Goal: Task Accomplishment & Management: Use online tool/utility

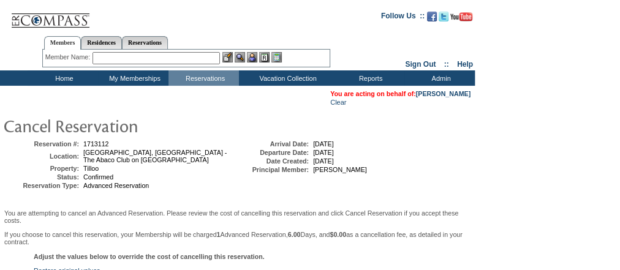
scroll to position [147, 0]
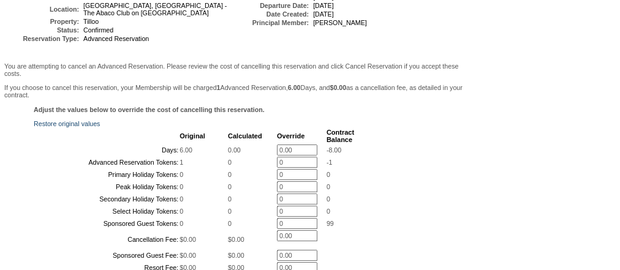
click at [298, 151] on input "0.00" at bounding box center [297, 150] width 40 height 11
drag, startPoint x: 301, startPoint y: 154, endPoint x: 287, endPoint y: 159, distance: 14.1
click at [287, 156] on input "0.00" at bounding box center [297, 150] width 40 height 11
drag, startPoint x: 299, startPoint y: 156, endPoint x: 246, endPoint y: 157, distance: 53.3
click at [246, 156] on tr "Days: 6.00 0.00 0.00 * -8.00" at bounding box center [194, 150] width 319 height 11
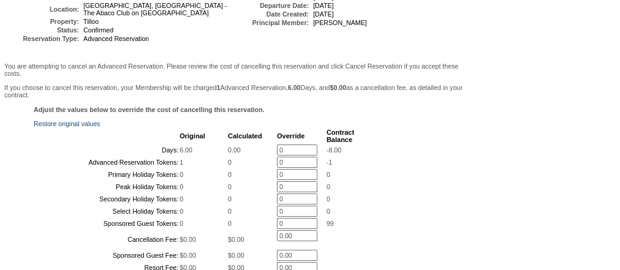
type input "0"
click at [405, 148] on div "Adjust the values below to override the cost of cancelling this reservation. Re…" at bounding box center [237, 226] width 469 height 241
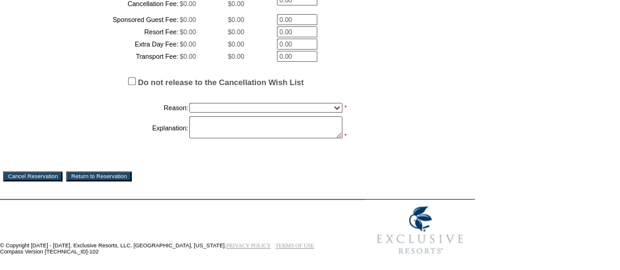
scroll to position [392, 0]
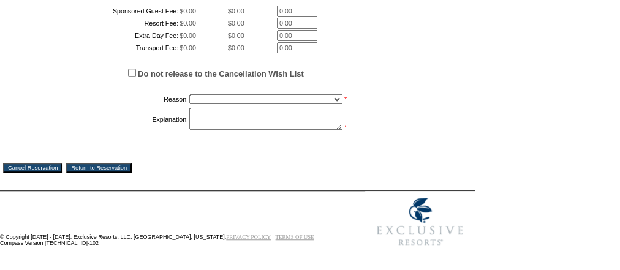
click at [331, 104] on select "Creating Continuous Stay Days Booked After Cancellation Experiential / Hotel / …" at bounding box center [265, 99] width 153 height 10
select select "1026"
click at [189, 104] on select "Creating Continuous Stay Days Booked After Cancellation Experiential / Hotel / …" at bounding box center [265, 99] width 153 height 10
click at [290, 130] on textarea at bounding box center [265, 119] width 153 height 22
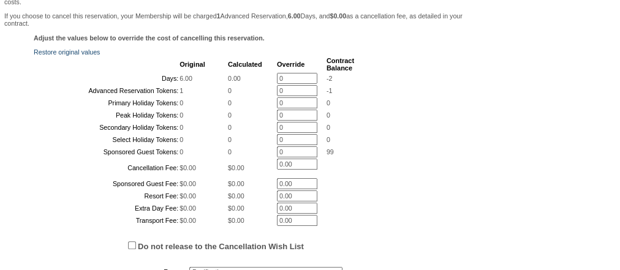
scroll to position [196, 0]
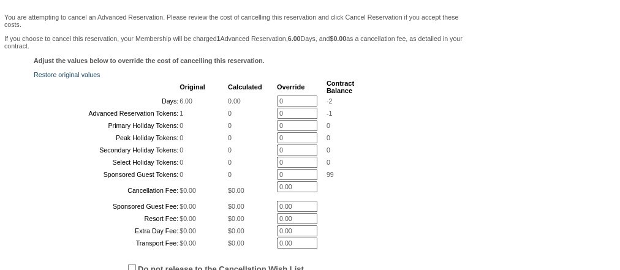
drag, startPoint x: 296, startPoint y: 125, endPoint x: 249, endPoint y: 128, distance: 47.9
click at [249, 119] on tr "Advanced Reservation Tokens: 1 0 0 * -1" at bounding box center [194, 113] width 319 height 11
click at [388, 140] on div "Adjust the values below to override the cost of cancelling this reservation. Re…" at bounding box center [237, 198] width 469 height 283
click at [356, 150] on div "Adjust the values below to override the cost of cancelling this reservation. Re…" at bounding box center [237, 198] width 469 height 283
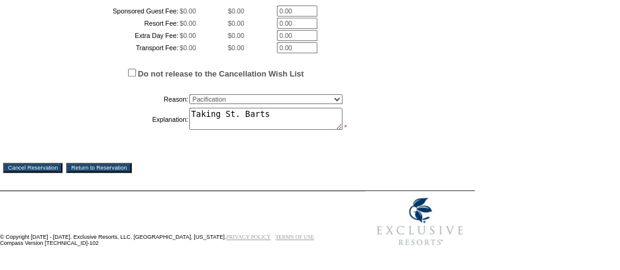
scroll to position [441, 0]
click at [300, 130] on textarea "Taking St. Barts" at bounding box center [265, 119] width 153 height 22
type textarea "Taking St. Barts MS"
click at [47, 173] on input "Cancel Reservation" at bounding box center [32, 168] width 59 height 10
